Goal: Navigation & Orientation: Find specific page/section

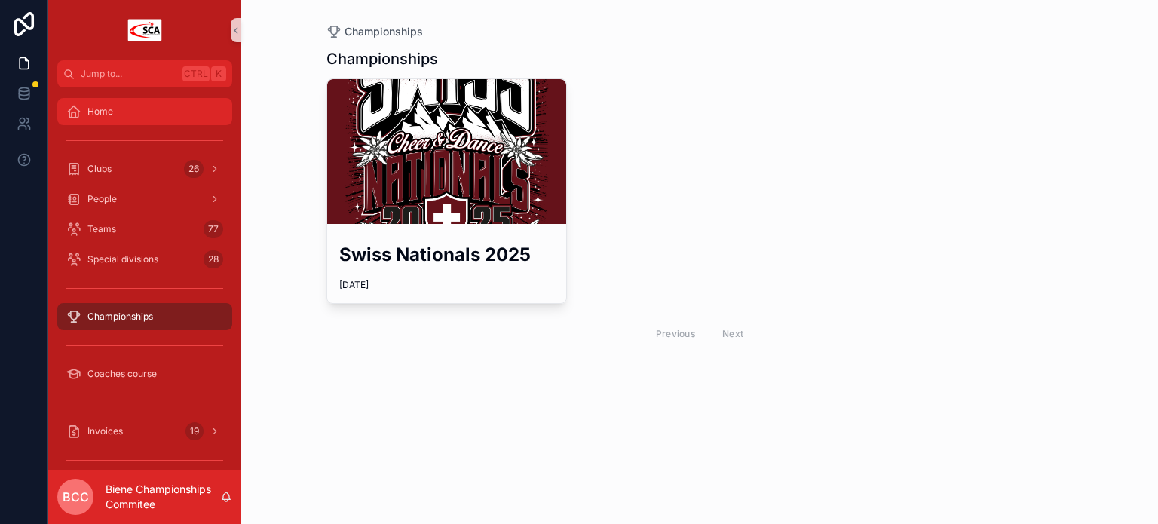
click at [93, 111] on span "Home" at bounding box center [100, 112] width 26 height 12
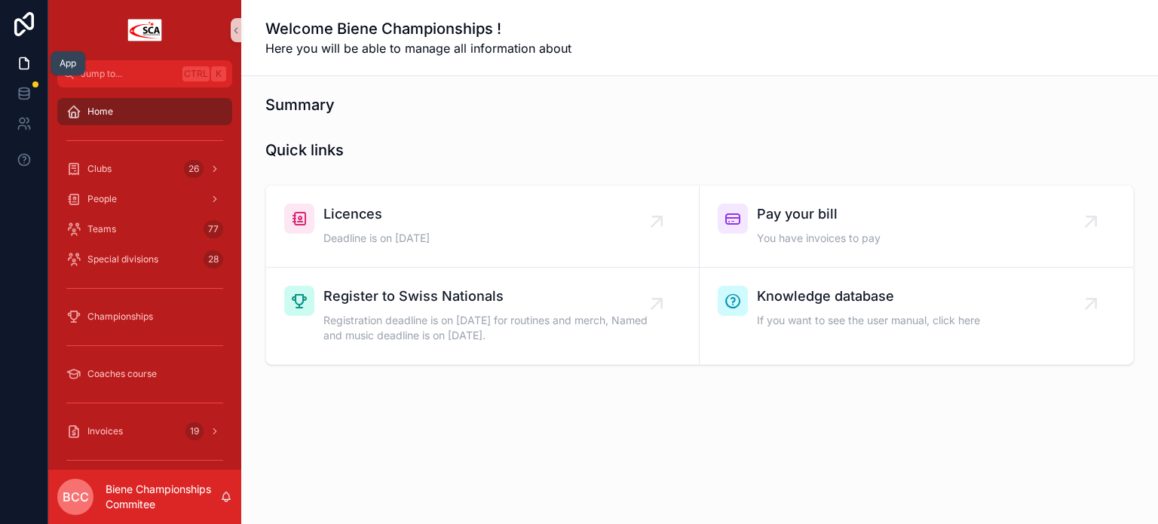
click at [23, 69] on icon at bounding box center [24, 63] width 9 height 11
click at [23, 93] on icon at bounding box center [24, 93] width 15 height 15
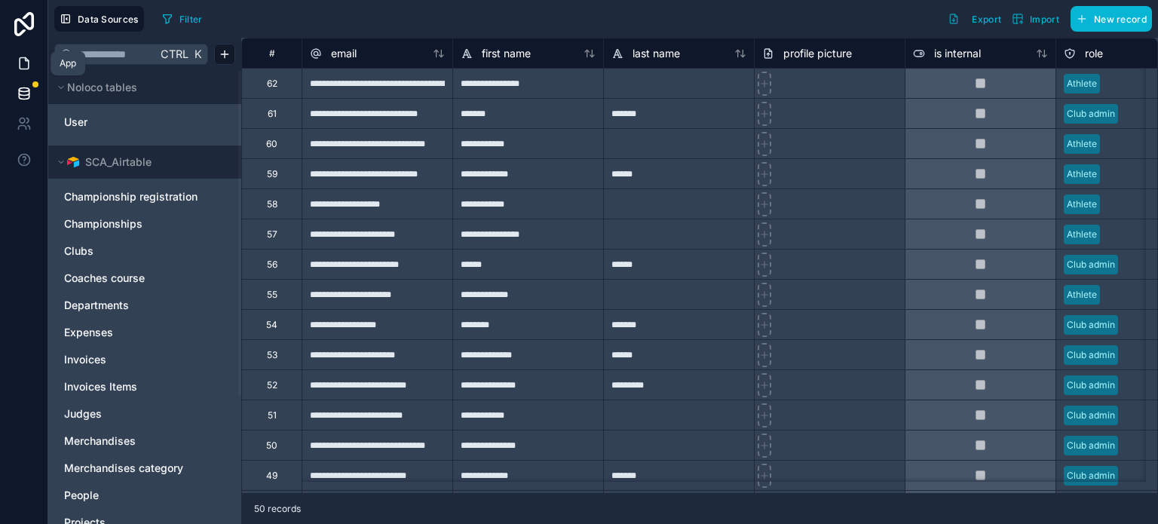
click at [21, 63] on icon at bounding box center [24, 63] width 15 height 15
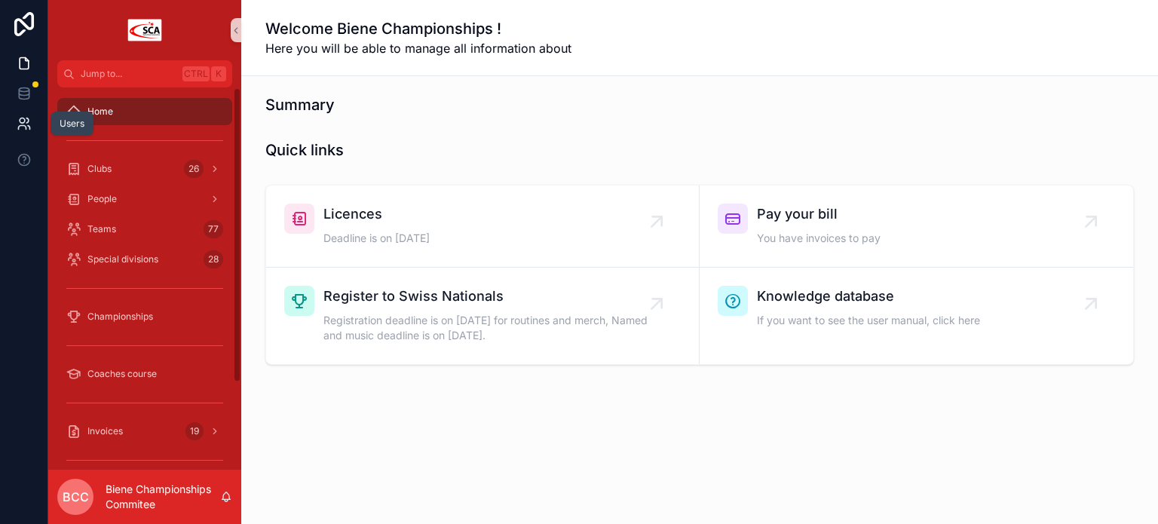
click at [18, 129] on icon at bounding box center [22, 128] width 8 height 4
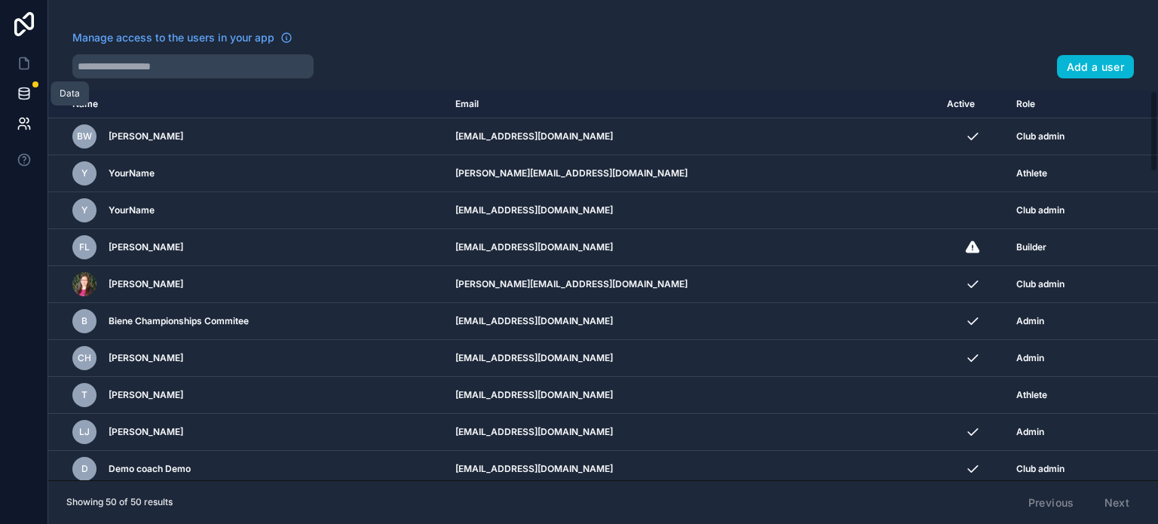
click at [32, 104] on link at bounding box center [23, 93] width 47 height 30
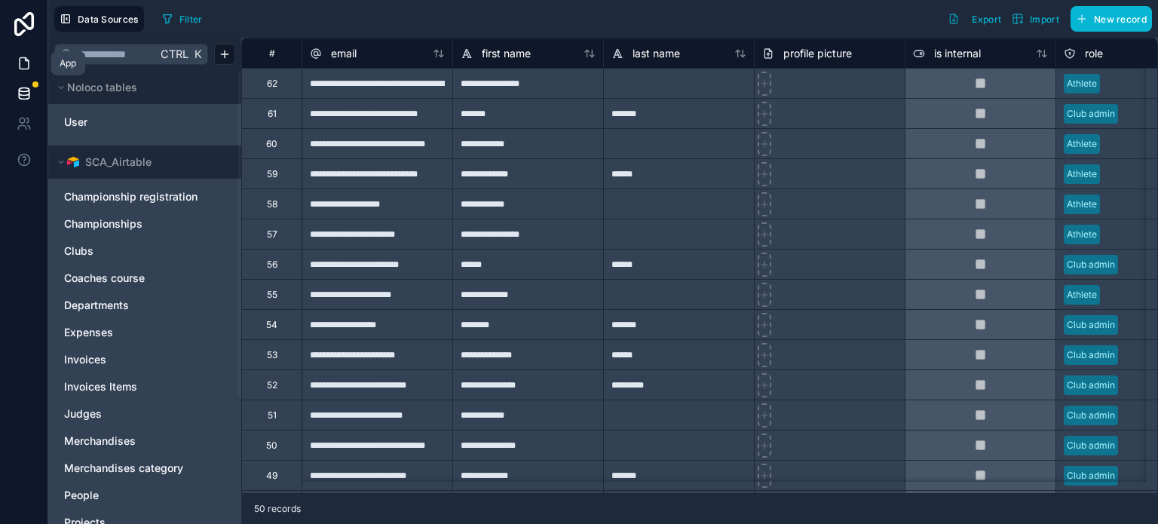
click at [23, 59] on icon at bounding box center [24, 63] width 15 height 15
